Goal: Information Seeking & Learning: Learn about a topic

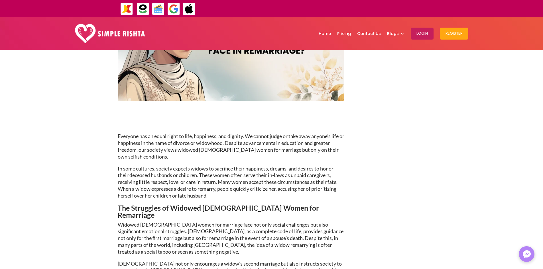
click at [175, 145] on span "Everyone has an equal right to life, happiness, and dignity. We cannot judge or…" at bounding box center [231, 146] width 226 height 26
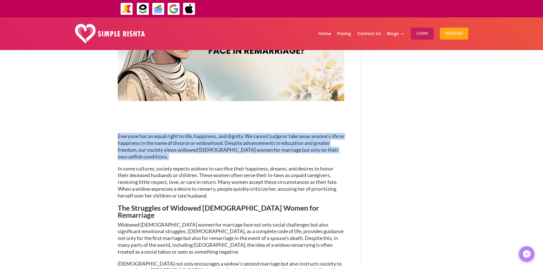
click at [175, 145] on span "Everyone has an equal right to life, happiness, and dignity. We cannot judge or…" at bounding box center [231, 146] width 226 height 26
copy div "Everyone has an equal right to life, happiness, and dignity. We cannot judge or…"
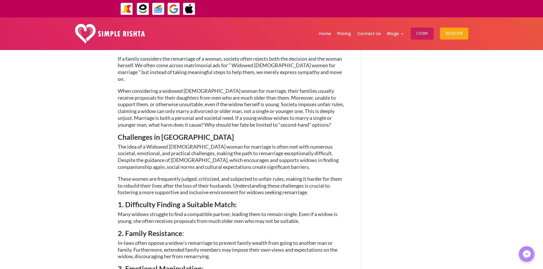
scroll to position [427, 0]
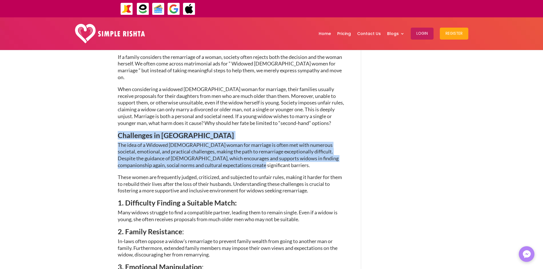
drag, startPoint x: 118, startPoint y: 107, endPoint x: 224, endPoint y: 137, distance: 110.2
copy div "Challenges in Remarriage The idea of a Widowed [DEMOGRAPHIC_DATA] woman for mar…"
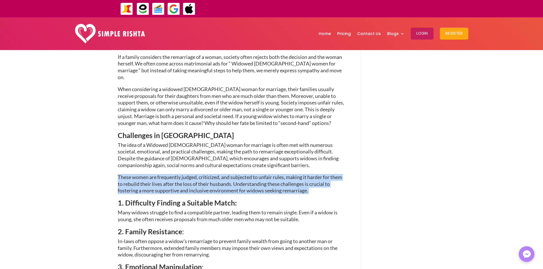
drag, startPoint x: 118, startPoint y: 150, endPoint x: 322, endPoint y: 163, distance: 204.7
click at [322, 174] on p "These women are frequently judged, criticized, and subjected to unfair rules, m…" at bounding box center [231, 186] width 226 height 25
copy p "These women are frequently judged, criticized, and subjected to unfair rules, m…"
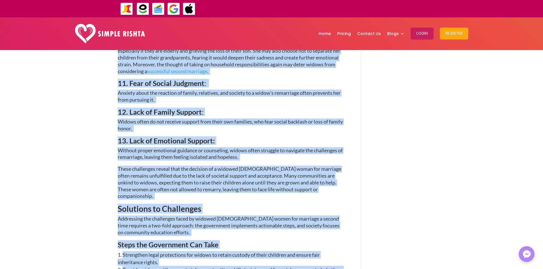
scroll to position [867, 0]
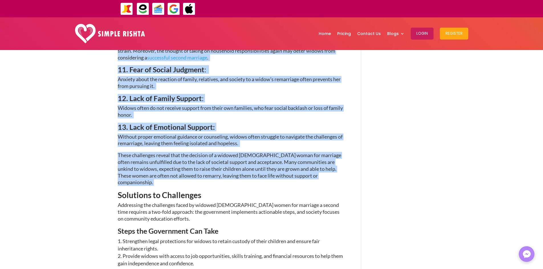
drag, startPoint x: 119, startPoint y: 120, endPoint x: 353, endPoint y: 152, distance: 236.4
click at [353, 152] on div "What Challenges Do Widowed Women Face in Remarriage? [DATE] | Matrimony Search …" at bounding box center [240, 70] width 244 height 1743
copy div "9. Loremipsum Dolorsi a Consecte Adipi: Elit seddoe temporin ut labo e dolorema…"
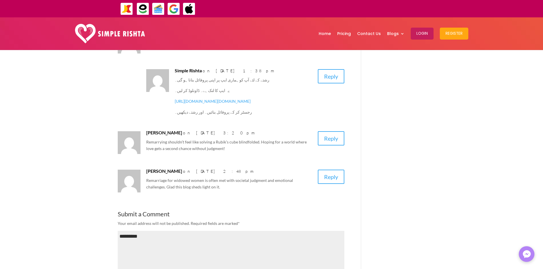
scroll to position [1551, 0]
